Goal: Book appointment/travel/reservation

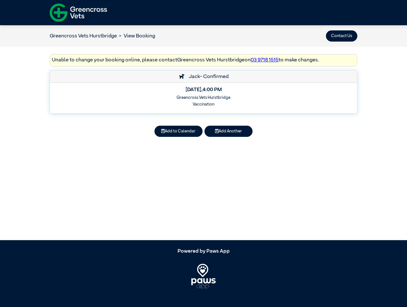
click at [341, 36] on button "Contact Us" at bounding box center [341, 35] width 31 height 11
click at [178, 131] on button "Add to Calendar" at bounding box center [178, 131] width 48 height 11
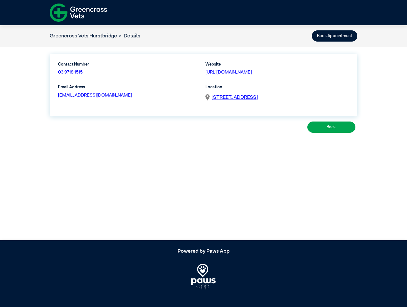
click at [228, 131] on div "Back" at bounding box center [203, 127] width 307 height 15
